Goal: Information Seeking & Learning: Learn about a topic

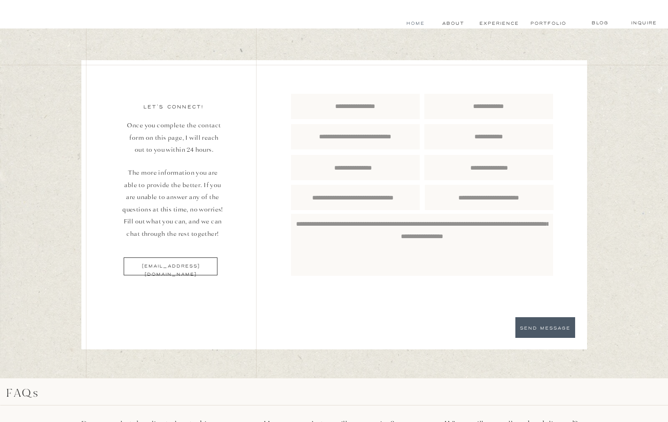
click at [418, 25] on nav "Home" at bounding box center [415, 23] width 21 height 7
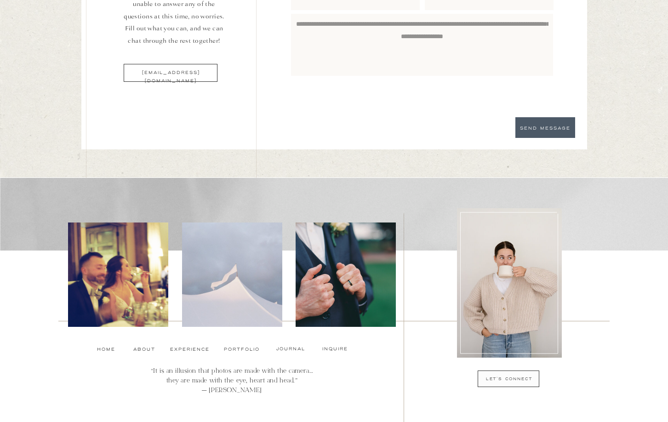
scroll to position [3150, 0]
click at [183, 350] on nav "experience" at bounding box center [189, 348] width 38 height 7
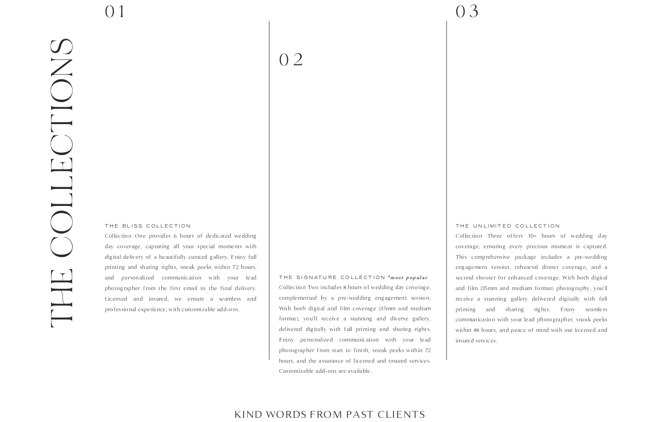
scroll to position [1157, 0]
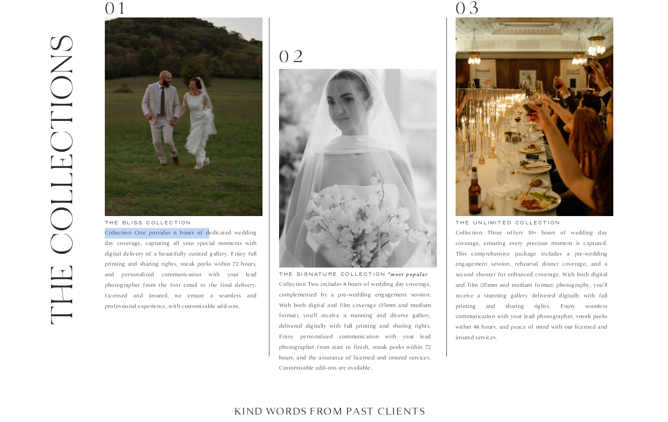
drag, startPoint x: 199, startPoint y: 233, endPoint x: 199, endPoint y: 315, distance: 81.8
click at [200, 316] on div "Inquire blog Portfolio experience About Home Inquire blog Portfolio experience …" at bounding box center [334, 301] width 668 height 2917
click at [198, 312] on p "Collection One provides 6 hours of dedicated wedding day coverage, capturing al…" at bounding box center [181, 271] width 152 height 86
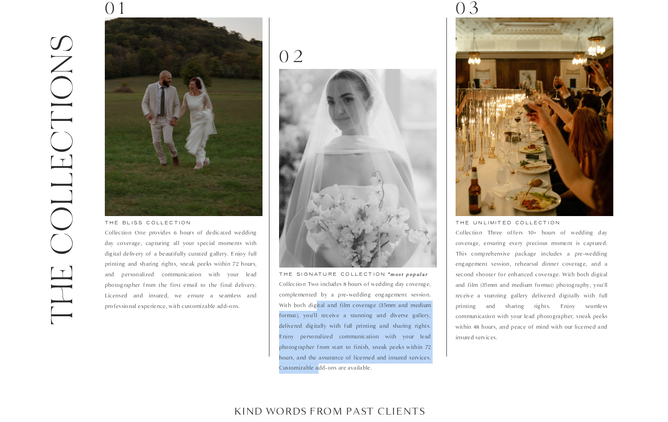
drag, startPoint x: 315, startPoint y: 299, endPoint x: 318, endPoint y: 360, distance: 61.2
click at [318, 360] on p "Collection Two includes 8 hours of wedding day coverage, complemented by a pre-…" at bounding box center [355, 327] width 152 height 96
click at [318, 361] on p "Collection Two includes 8 hours of wedding day coverage, complemented by a pre-…" at bounding box center [355, 327] width 152 height 96
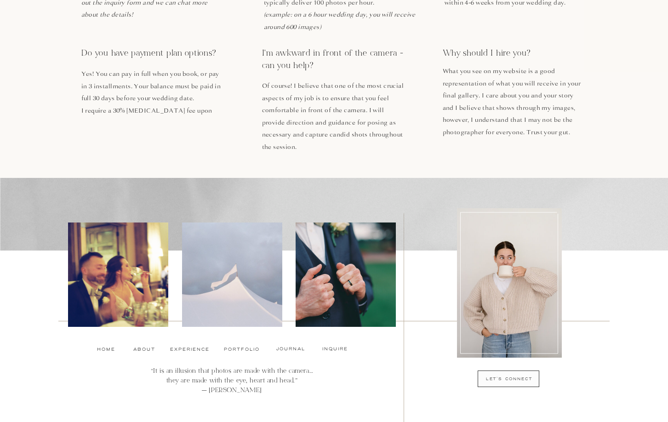
scroll to position [2495, 0]
click at [327, 350] on nav "Inquire" at bounding box center [335, 348] width 32 height 7
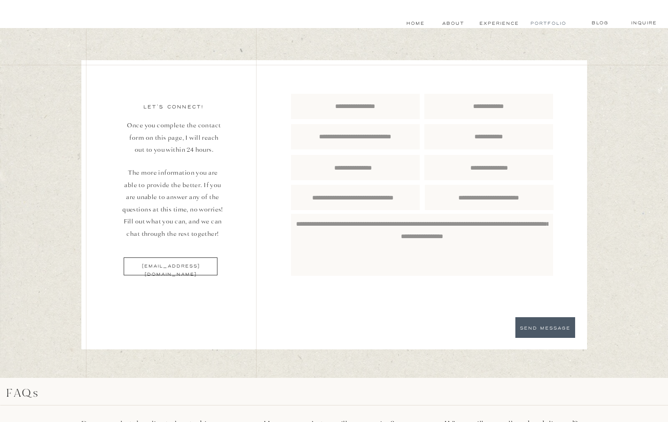
click at [549, 23] on nav "Portfolio" at bounding box center [547, 23] width 34 height 7
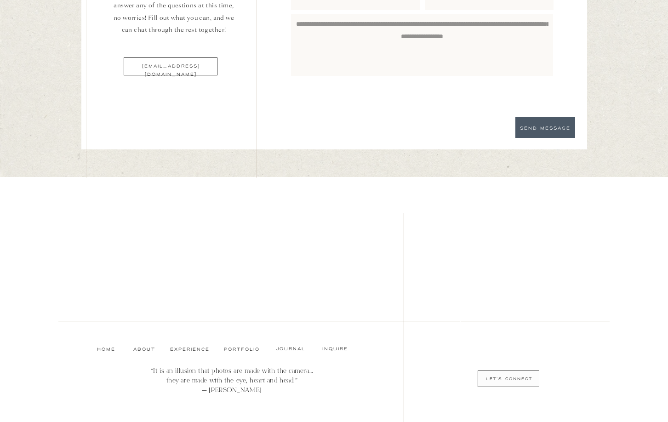
scroll to position [4254, 0]
